Goal: Check status: Check status

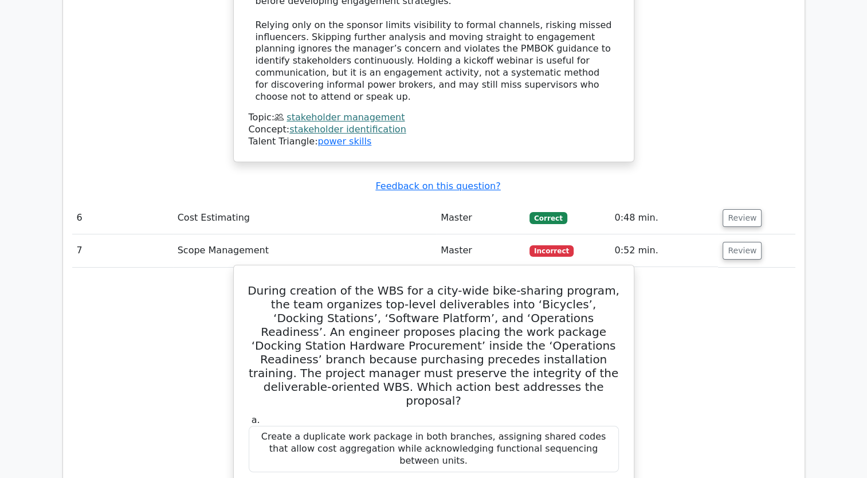
scroll to position [4265, 0]
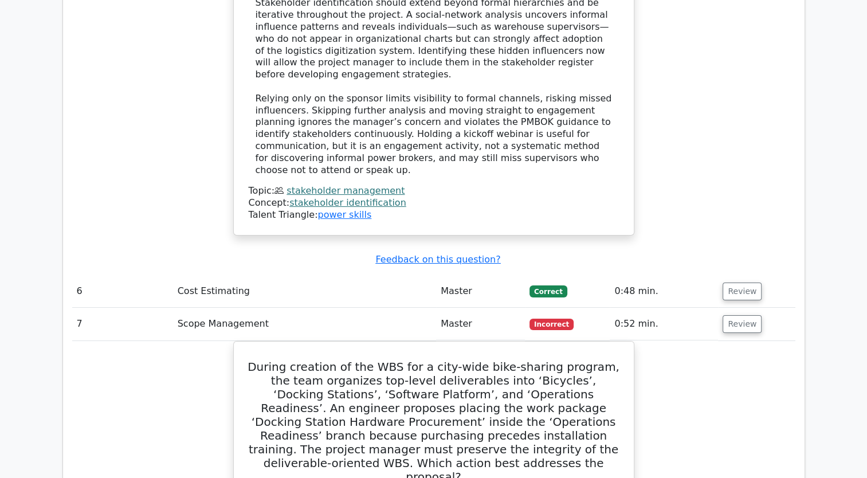
click at [280, 275] on td "Cost Estimating" at bounding box center [304, 291] width 263 height 33
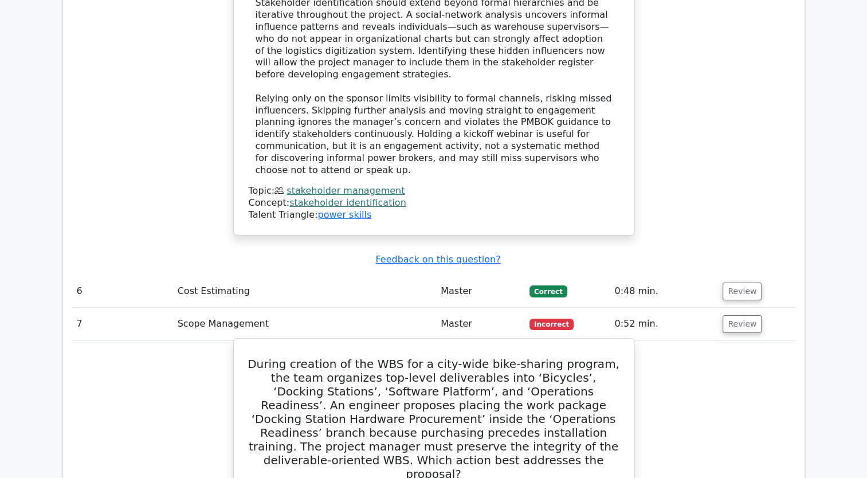
scroll to position [4552, 0]
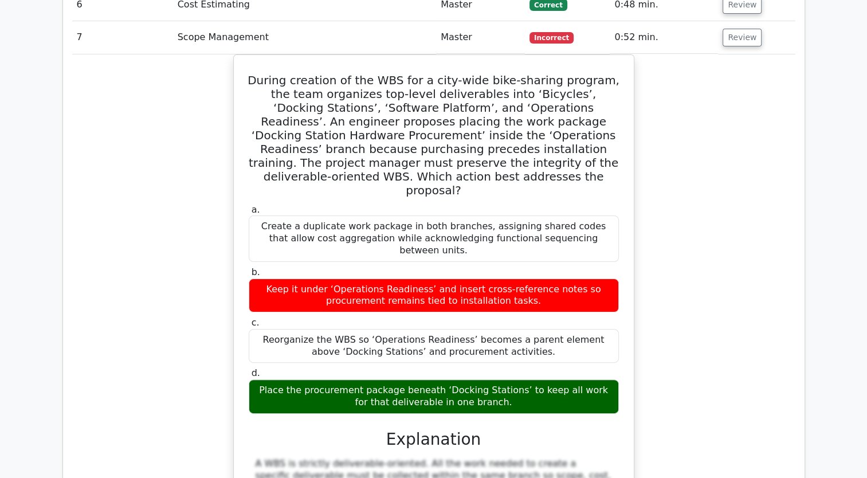
drag, startPoint x: 586, startPoint y: 196, endPoint x: 733, endPoint y: 160, distance: 151.5
click at [733, 162] on div "During creation of the WBS for a city-wide bike-sharing program, the team organ…" at bounding box center [433, 370] width 723 height 632
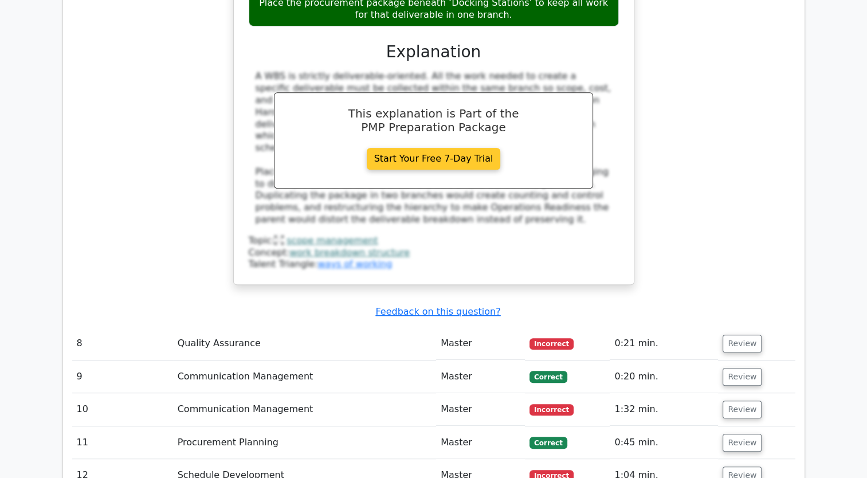
scroll to position [4953, 0]
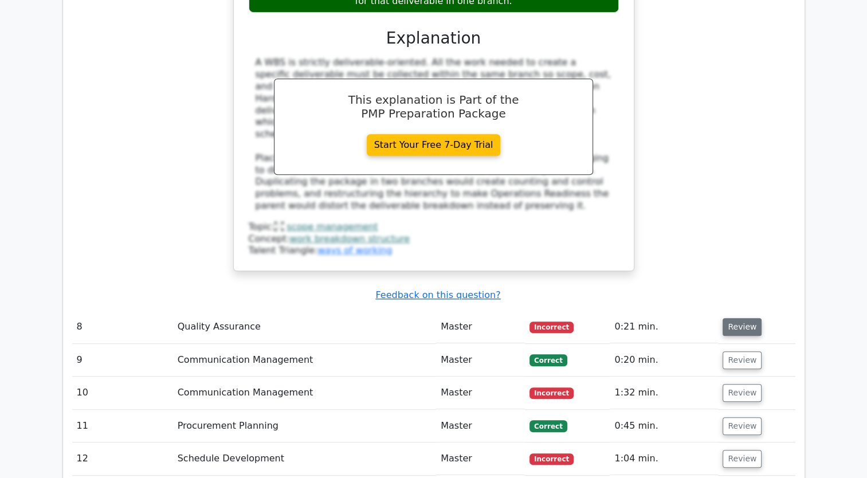
click at [736, 318] on button "Review" at bounding box center [742, 327] width 39 height 18
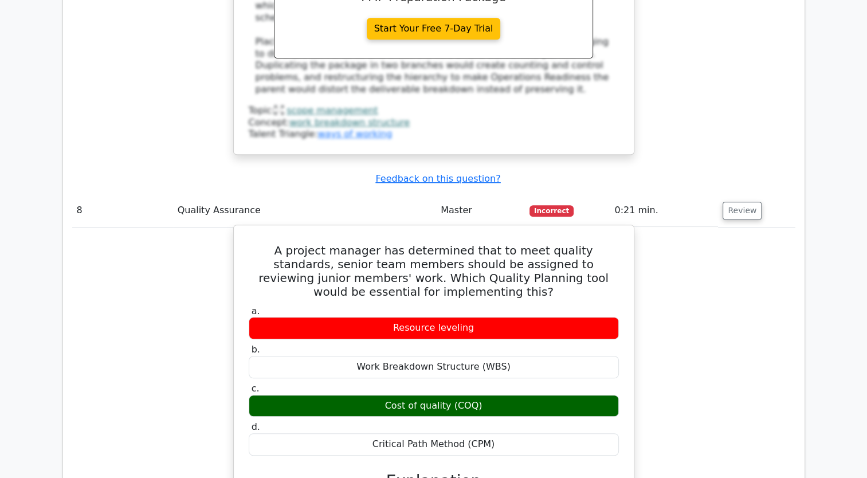
scroll to position [5010, 0]
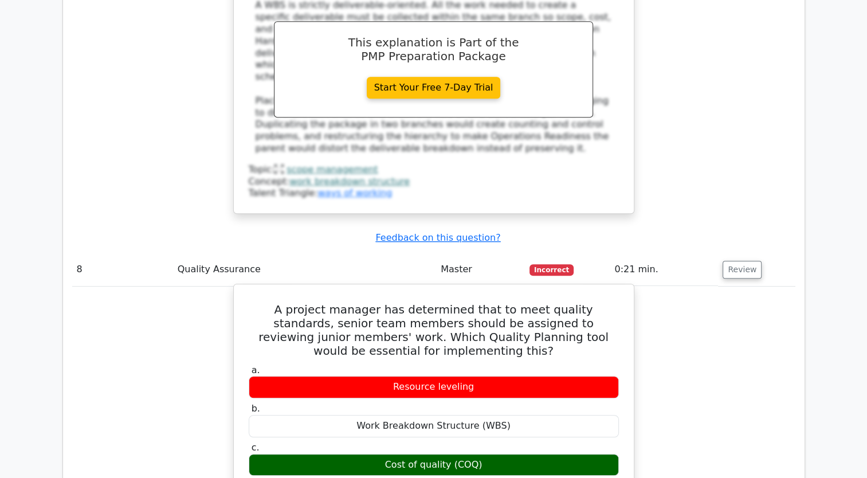
drag, startPoint x: 486, startPoint y: 224, endPoint x: 373, endPoint y: 226, distance: 112.9
click at [373, 454] on div "Cost of quality (COQ)" at bounding box center [434, 465] width 370 height 22
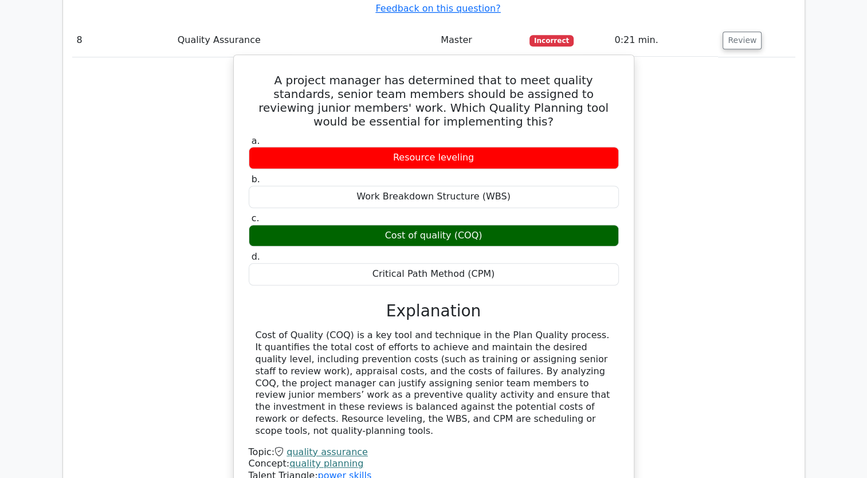
scroll to position [5297, 0]
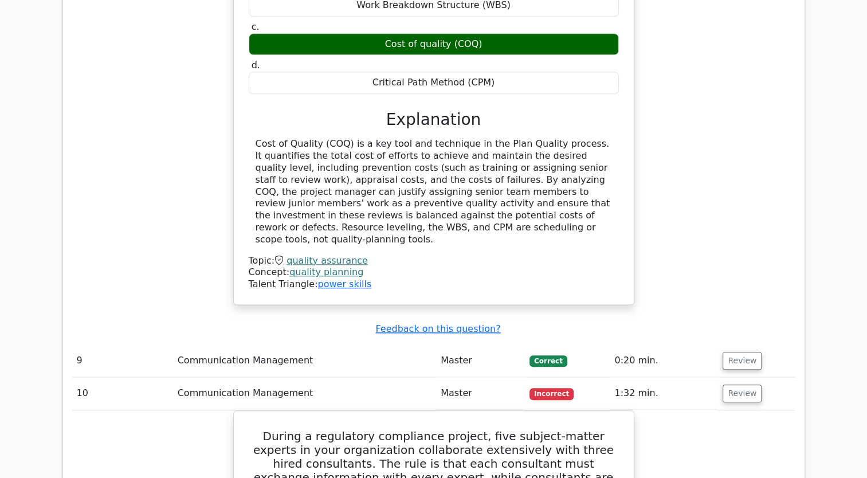
scroll to position [5526, 0]
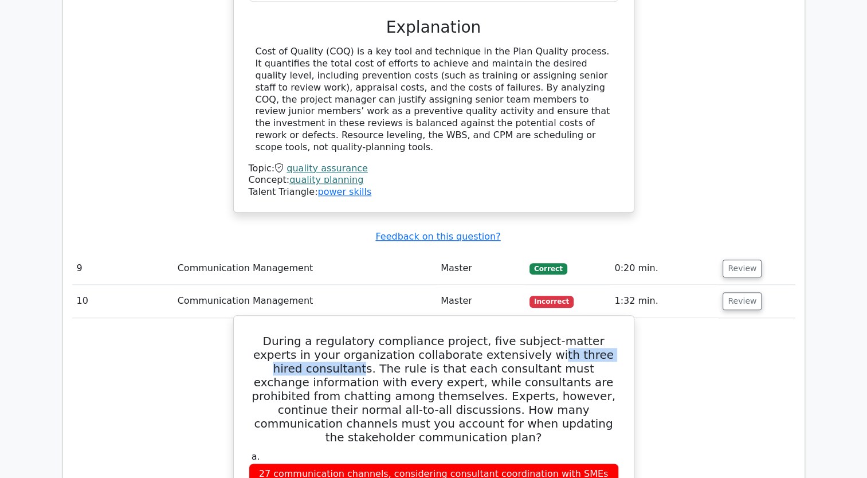
drag, startPoint x: 504, startPoint y: 105, endPoint x: 611, endPoint y: 104, distance: 107.2
click at [610, 334] on h5 "During a regulatory compliance project, five subject-matter experts in your org…" at bounding box center [434, 389] width 372 height 110
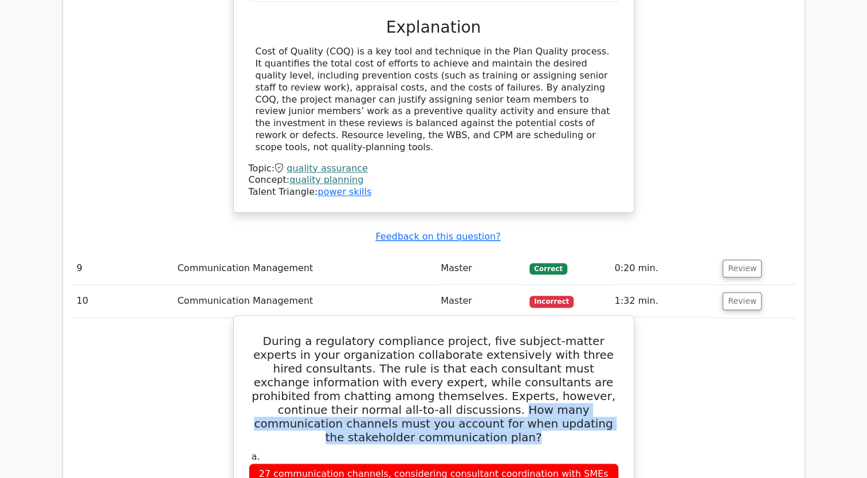
drag, startPoint x: 592, startPoint y: 174, endPoint x: 317, endPoint y: 159, distance: 275.4
click at [317, 334] on h5 "During a regulatory compliance project, five subject-matter experts in your org…" at bounding box center [434, 389] width 372 height 110
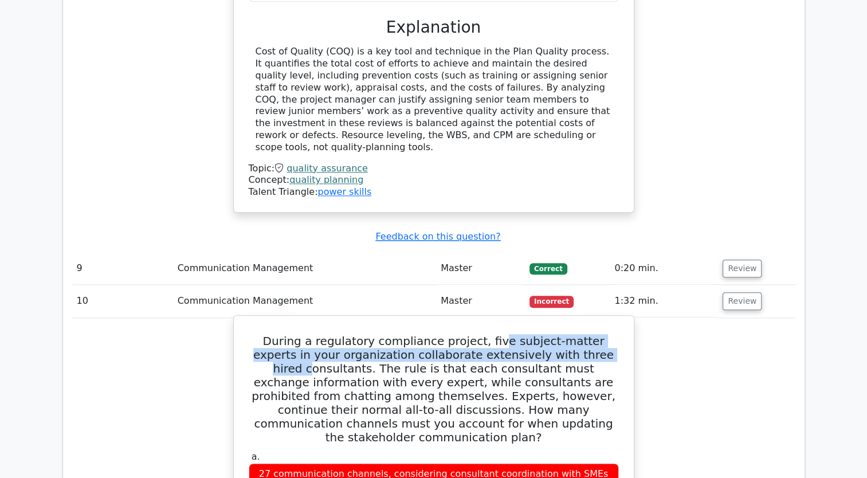
drag, startPoint x: 481, startPoint y: 96, endPoint x: 557, endPoint y: 99, distance: 76.3
click at [557, 334] on h5 "During a regulatory compliance project, five subject-matter experts in your org…" at bounding box center [434, 389] width 372 height 110
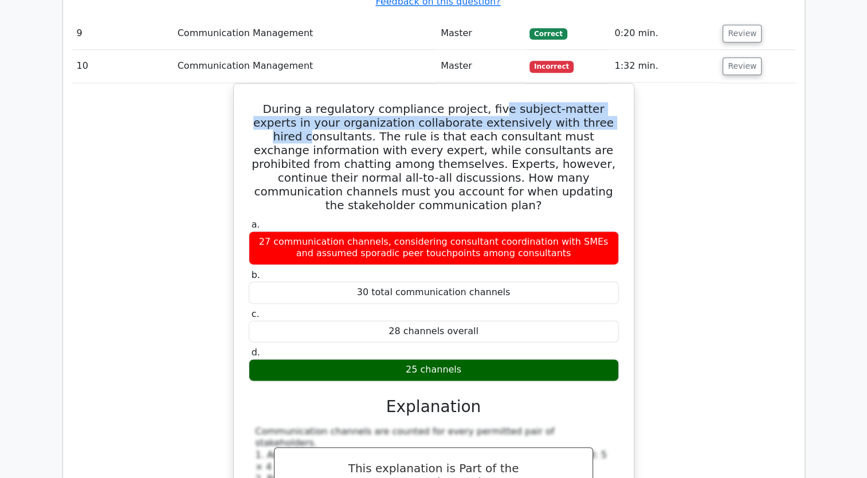
scroll to position [5984, 0]
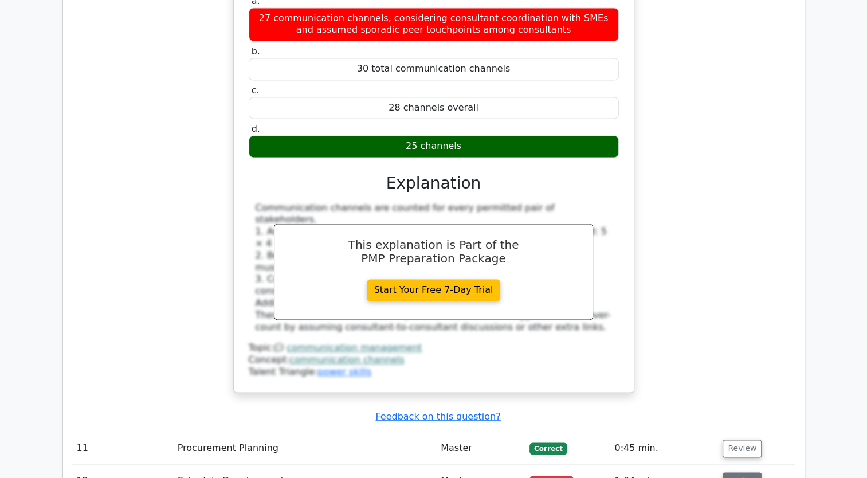
click at [736, 472] on button "Review" at bounding box center [742, 481] width 39 height 18
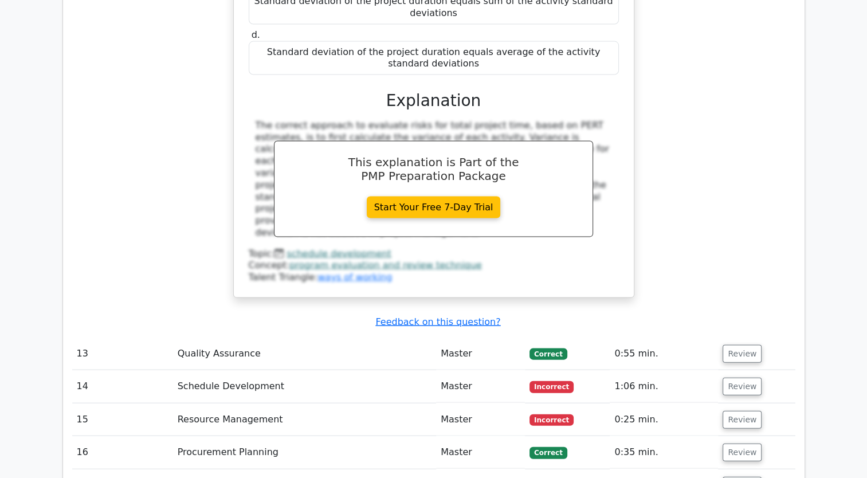
scroll to position [6615, 0]
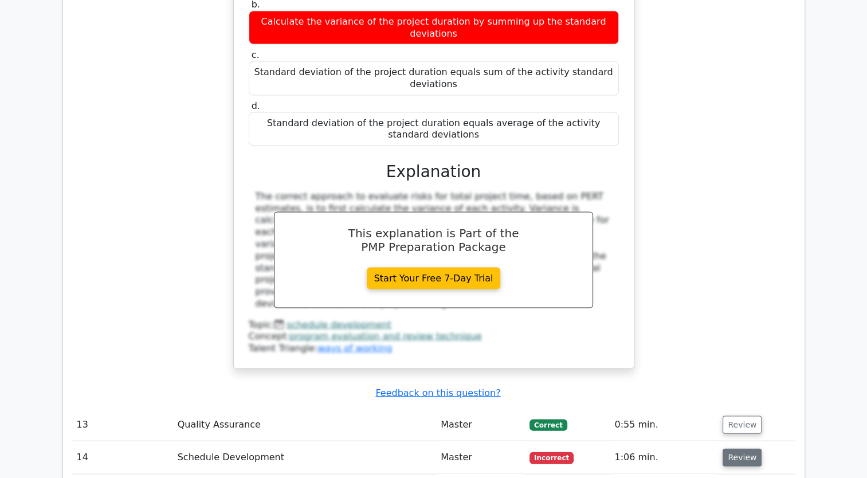
click at [742, 441] on td "Review" at bounding box center [756, 457] width 77 height 33
click at [739, 449] on button "Review" at bounding box center [742, 458] width 39 height 18
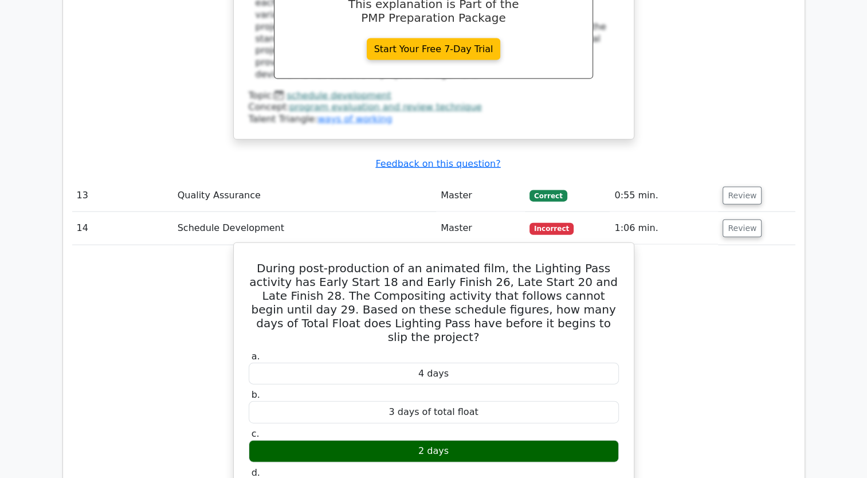
scroll to position [6958, 0]
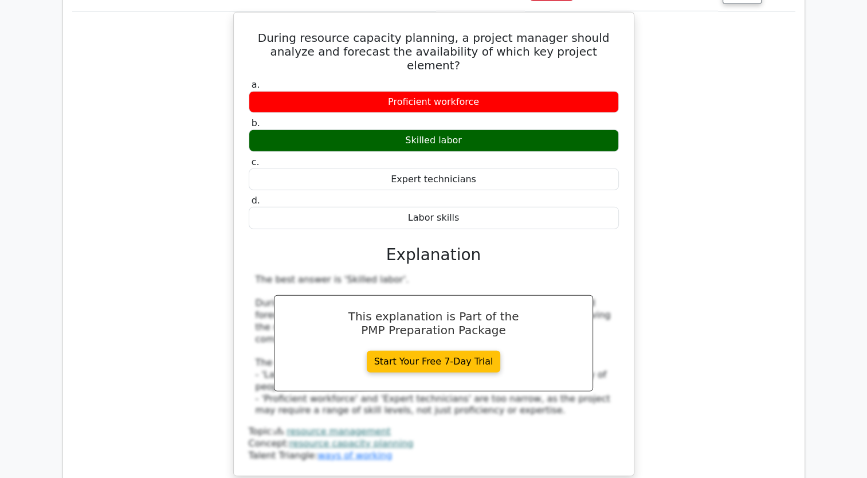
scroll to position [7646, 0]
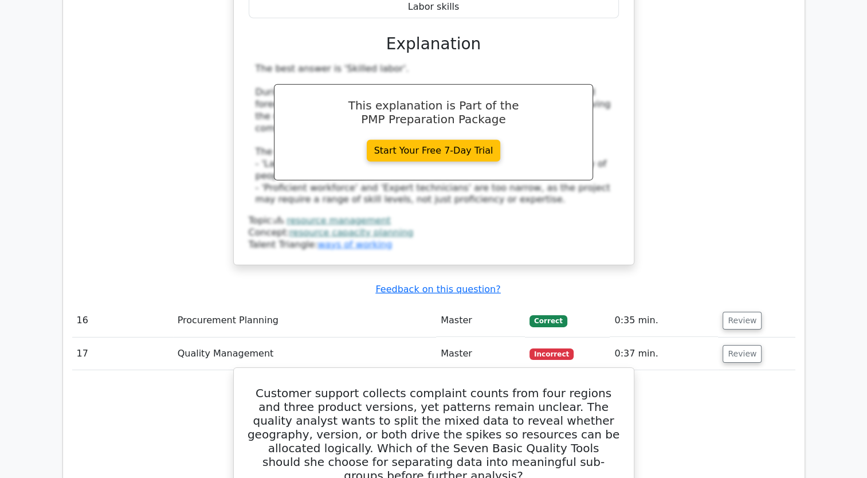
scroll to position [7760, 0]
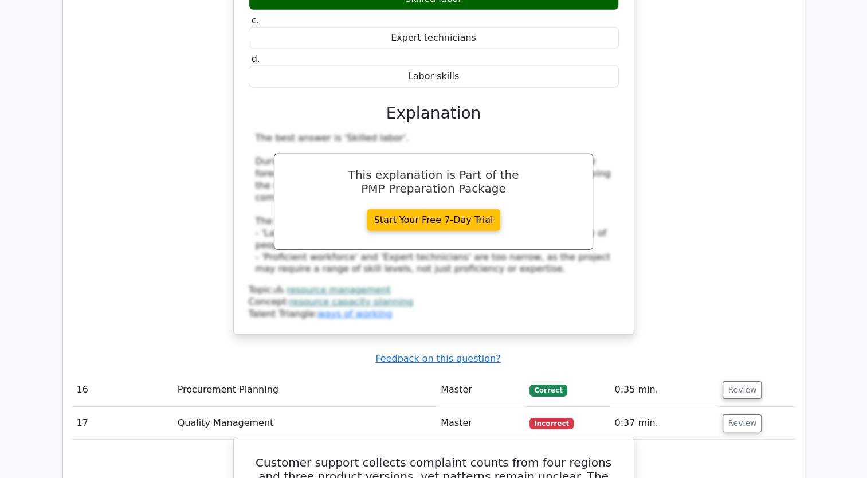
drag, startPoint x: 470, startPoint y: 211, endPoint x: 365, endPoint y: 201, distance: 105.9
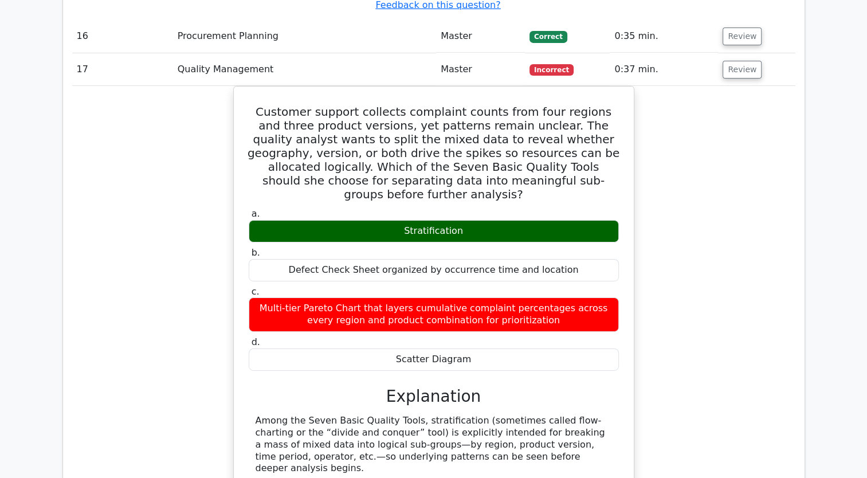
scroll to position [8162, 0]
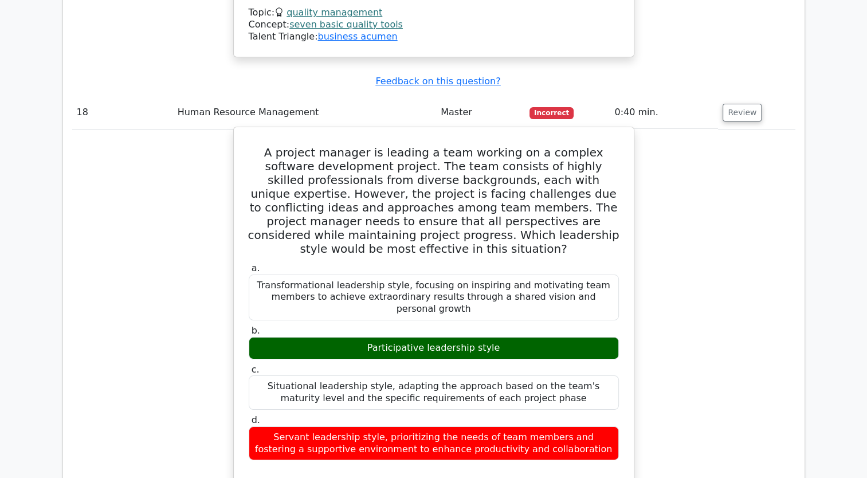
scroll to position [8792, 0]
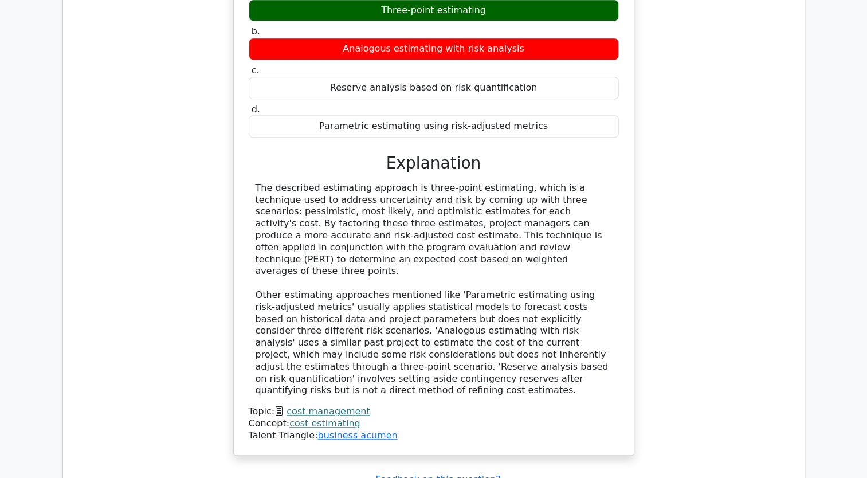
scroll to position [0, 0]
